Goal: Information Seeking & Learning: Learn about a topic

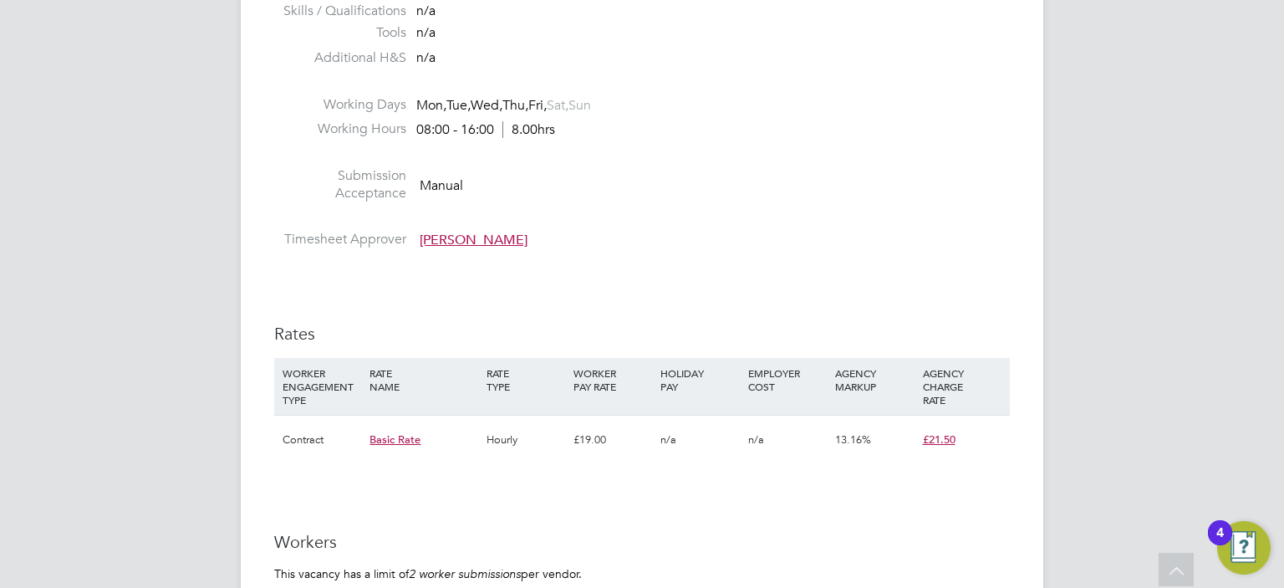
scroll to position [1338, 0]
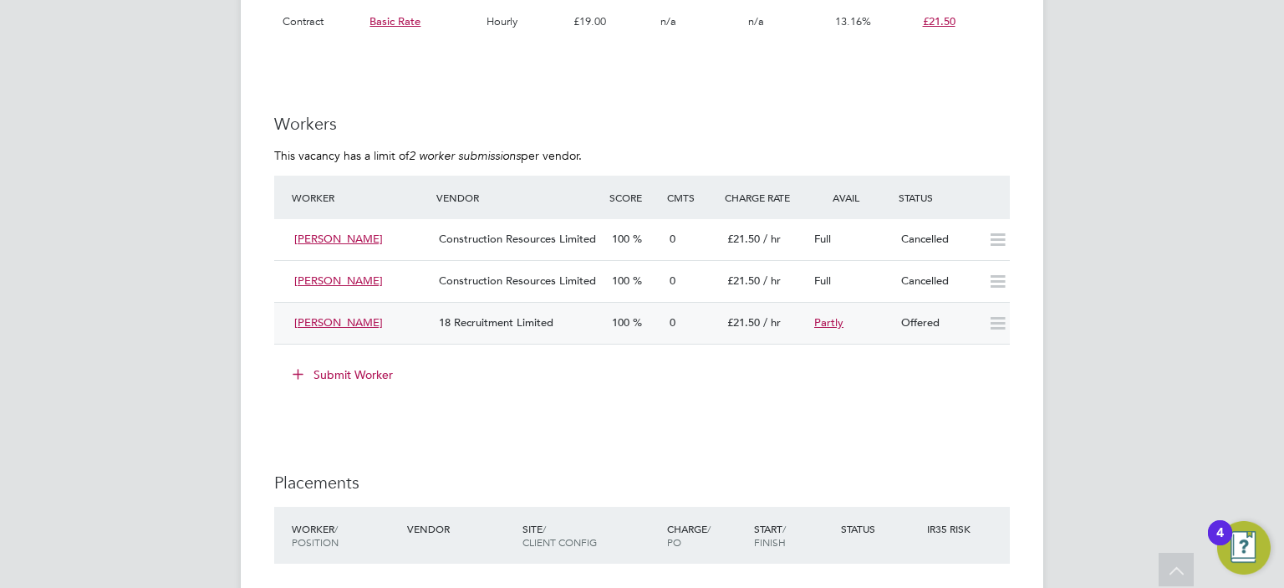
click at [554, 327] on div "18 Recruitment Limited" at bounding box center [518, 323] width 173 height 28
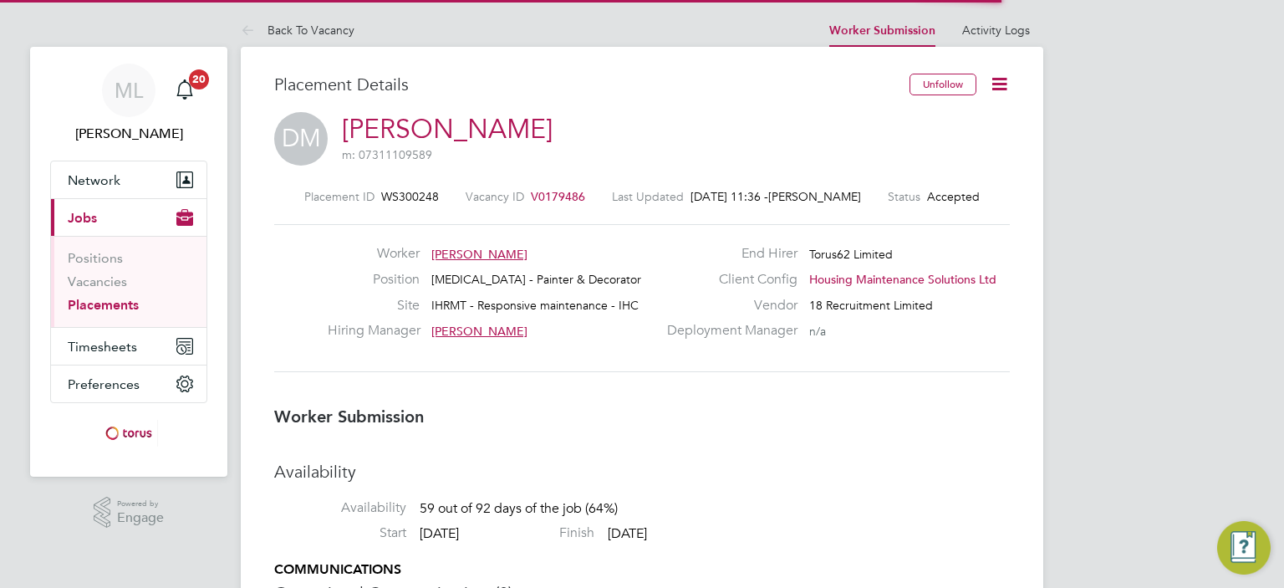
scroll to position [8, 8]
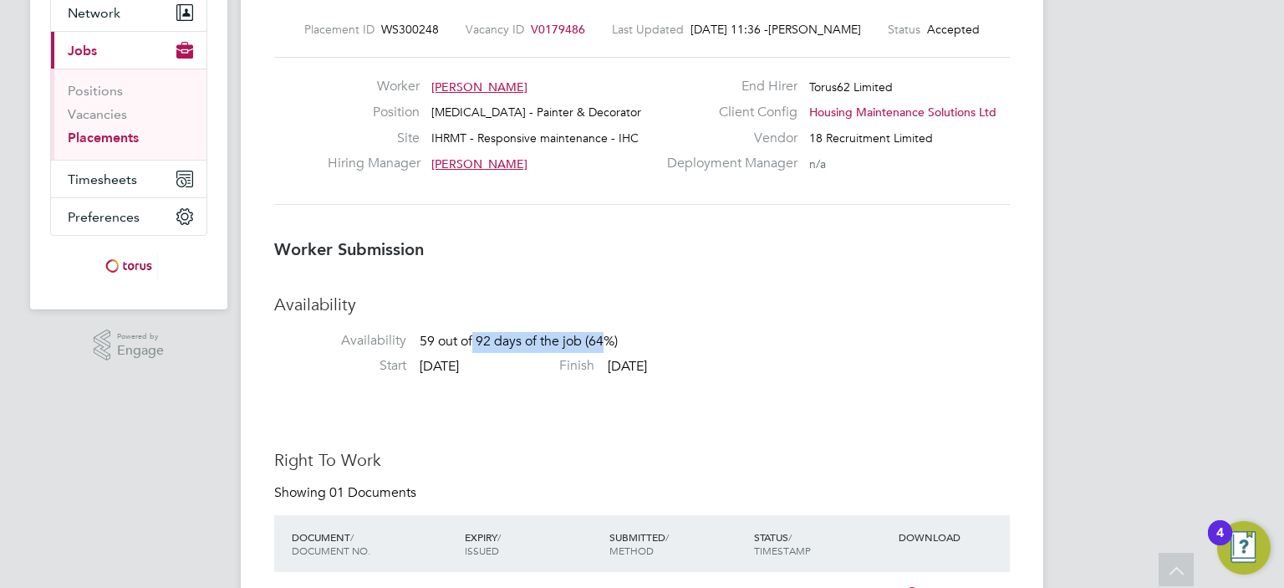
drag, startPoint x: 610, startPoint y: 338, endPoint x: 475, endPoint y: 339, distance: 135.5
click at [475, 339] on span "59 out of 92 days of the job (64%)" at bounding box center [519, 342] width 198 height 17
drag, startPoint x: 692, startPoint y: 339, endPoint x: 750, endPoint y: 350, distance: 59.5
click at [750, 350] on li "Availability Availability 59 out of 92 days of the job (64%)" at bounding box center [642, 326] width 736 height 64
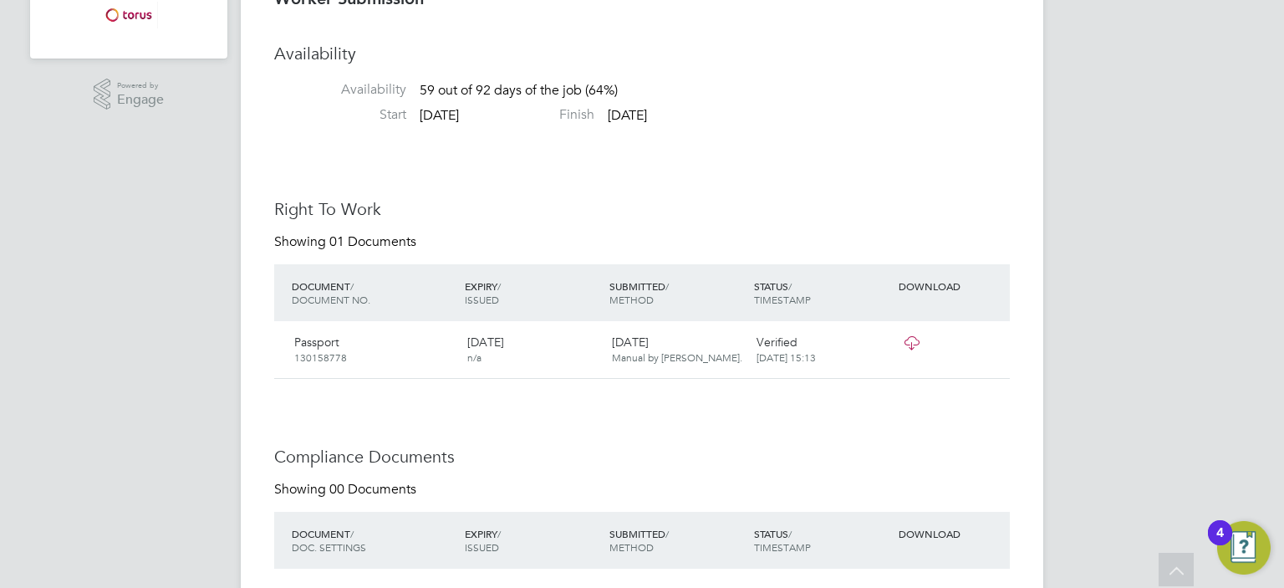
click at [910, 350] on icon at bounding box center [911, 342] width 21 height 13
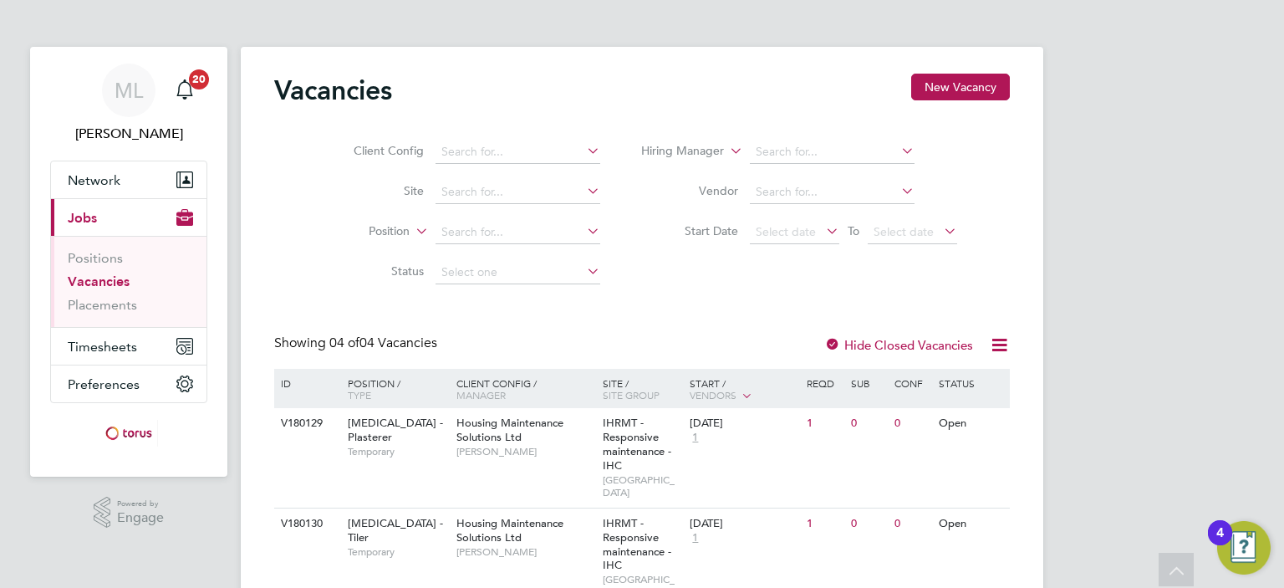
scroll to position [227, 0]
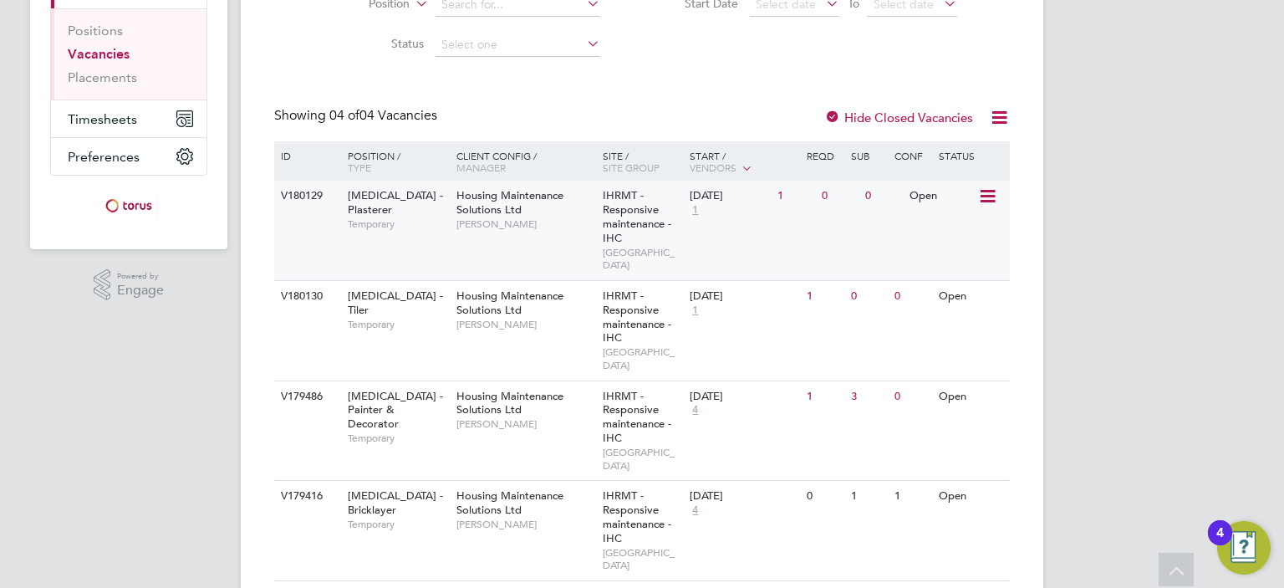
click at [743, 218] on div "[DATE] 1" at bounding box center [730, 203] width 88 height 45
